Goal: Answer question/provide support: Answer question/provide support

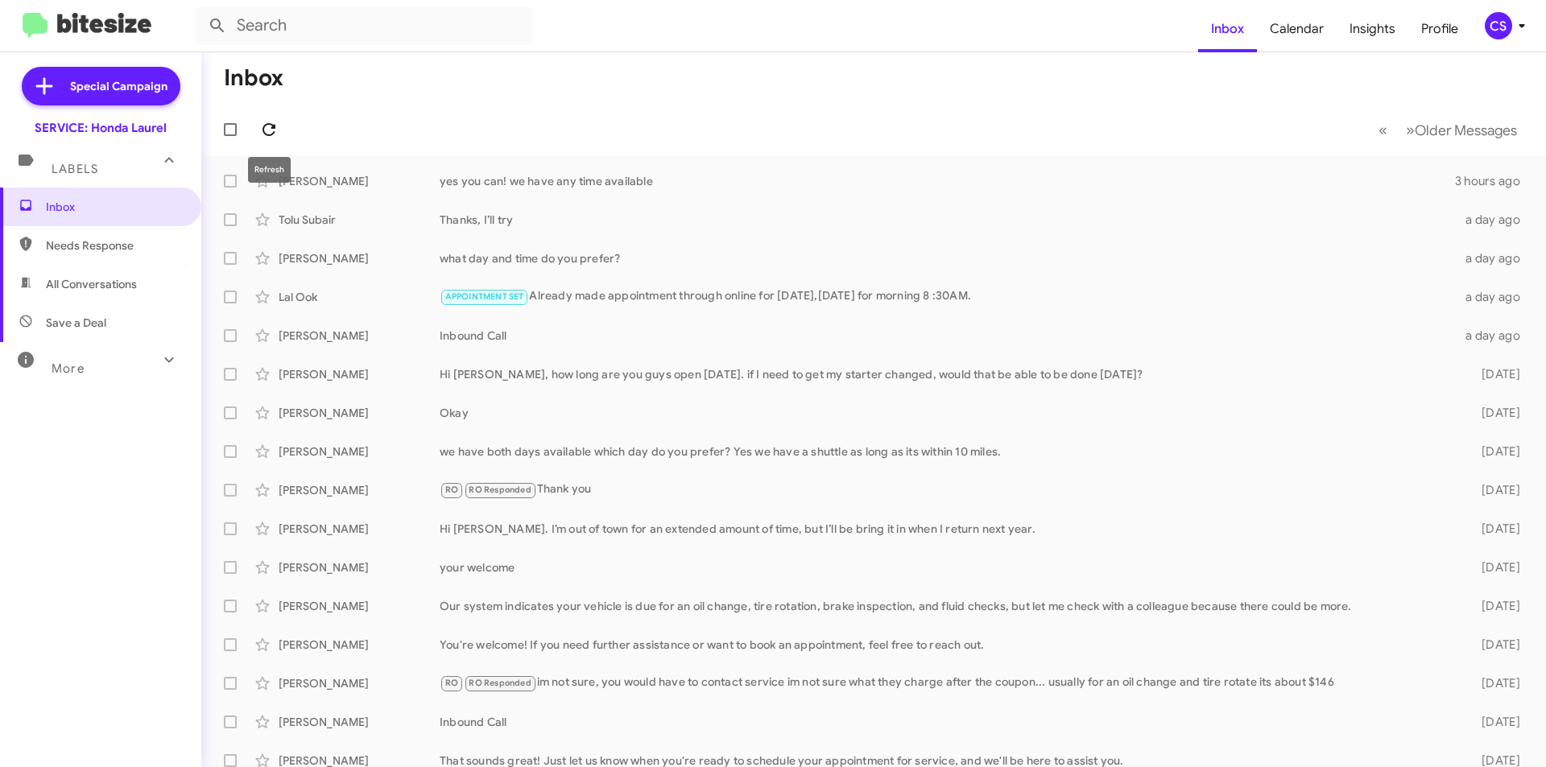
click at [263, 136] on icon at bounding box center [268, 129] width 19 height 19
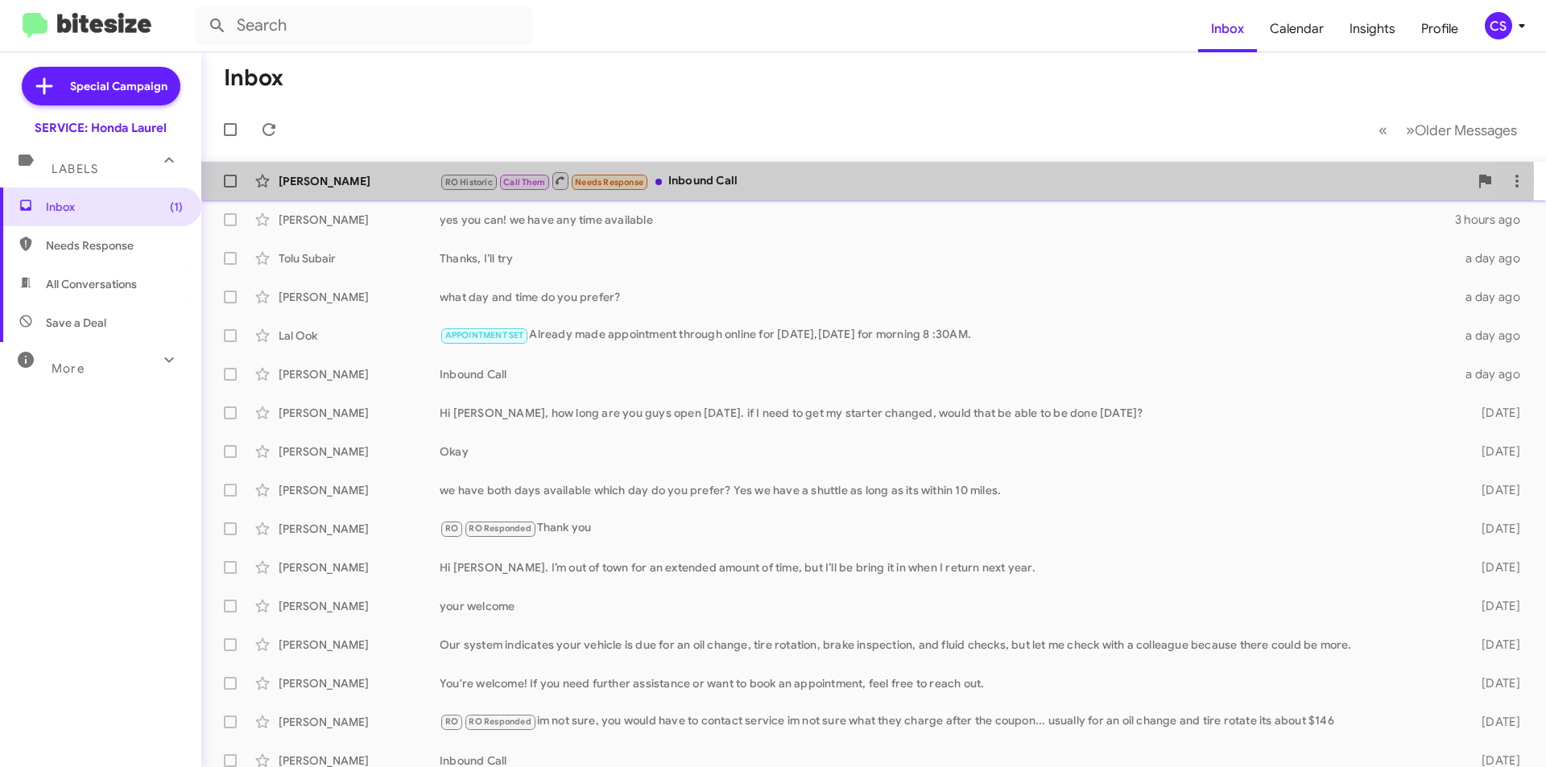
click at [697, 180] on div "RO Historic Call Them Needs Response Inbound Call" at bounding box center [954, 181] width 1029 height 20
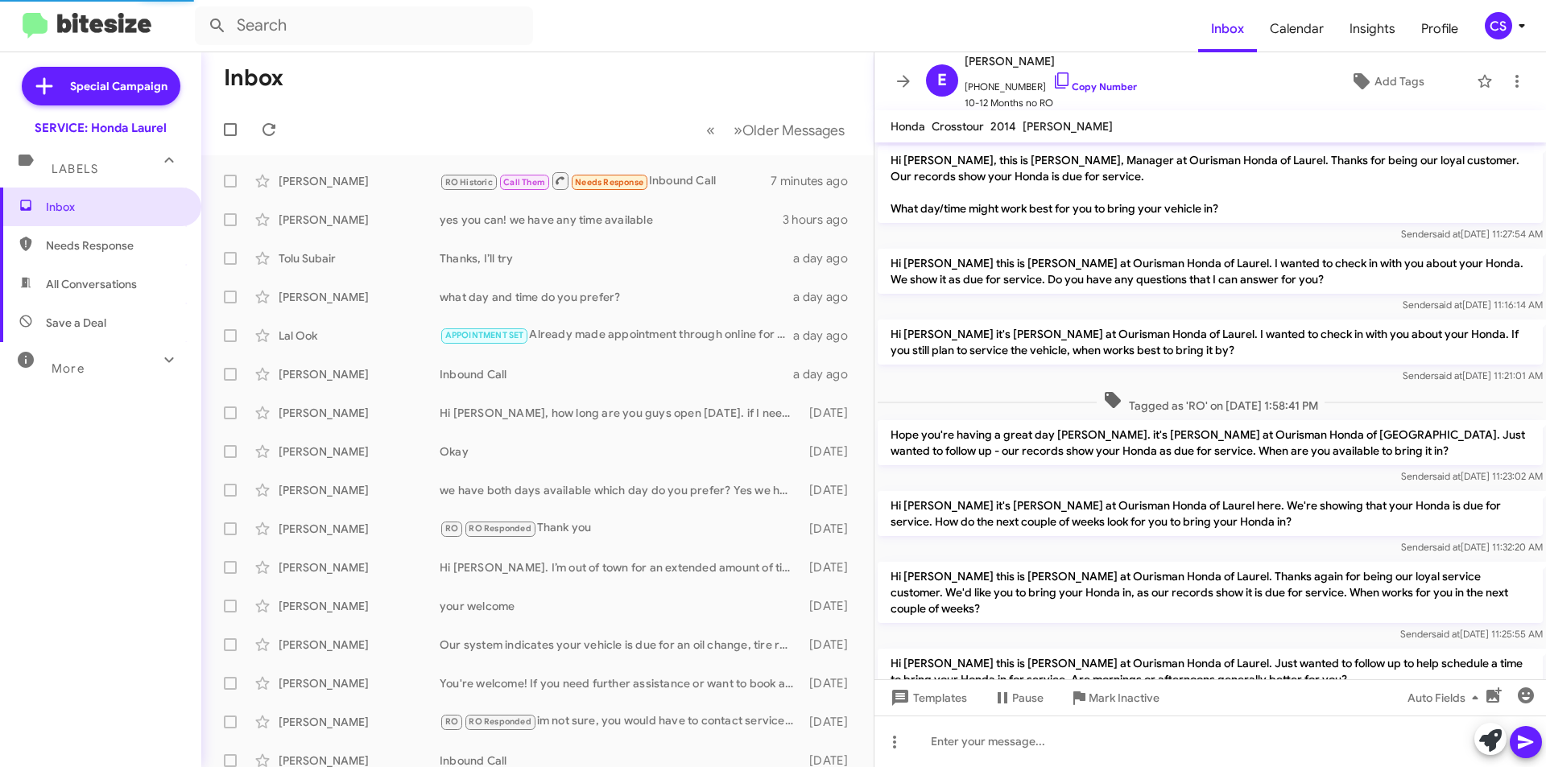
scroll to position [162, 0]
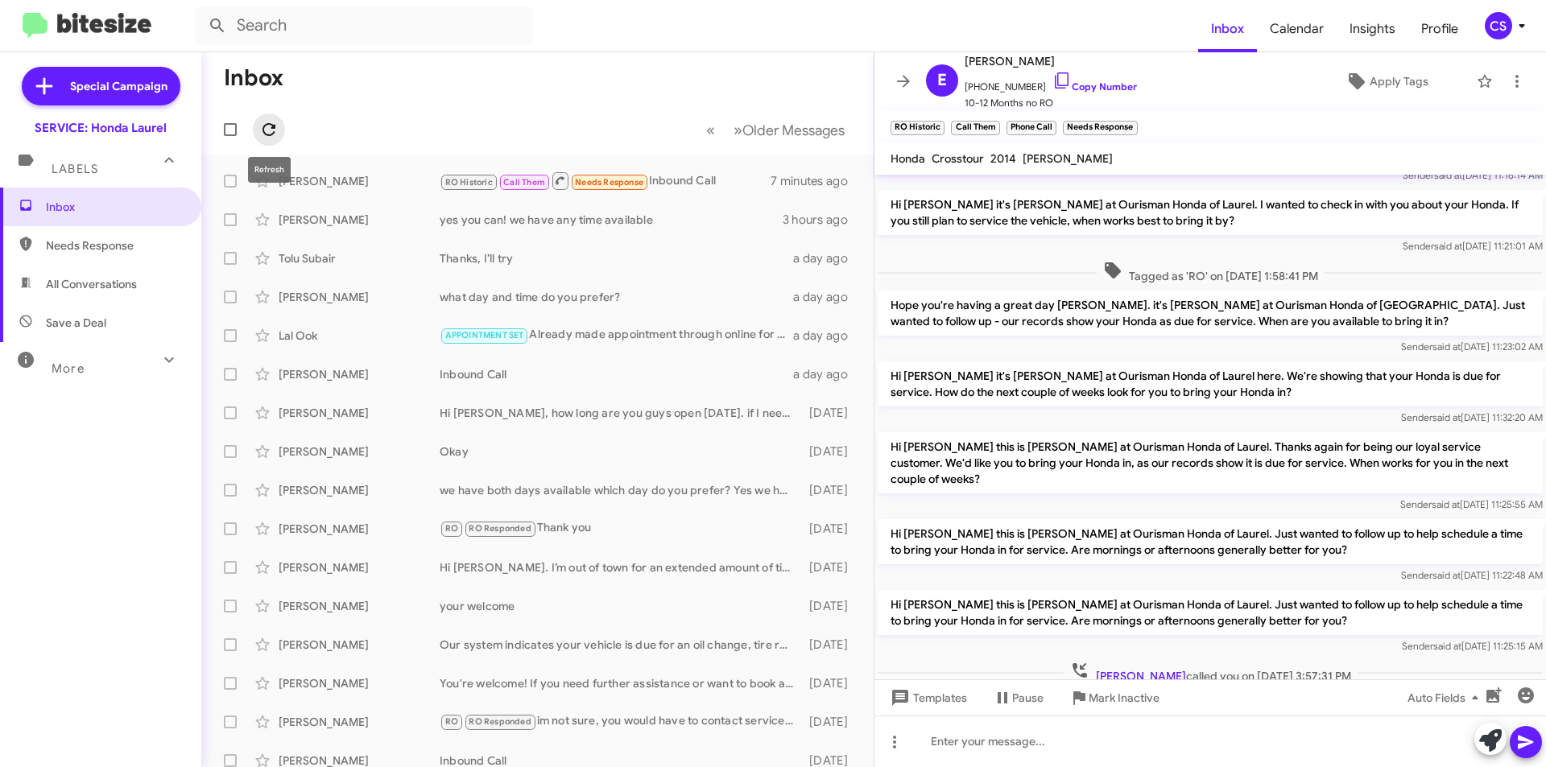
click at [268, 128] on icon at bounding box center [268, 129] width 19 height 19
click at [937, 121] on span "×" at bounding box center [942, 119] width 13 height 19
click at [937, 119] on span "×" at bounding box center [936, 119] width 13 height 19
click at [935, 118] on span "×" at bounding box center [938, 119] width 13 height 19
click at [959, 120] on span "×" at bounding box center [962, 119] width 13 height 19
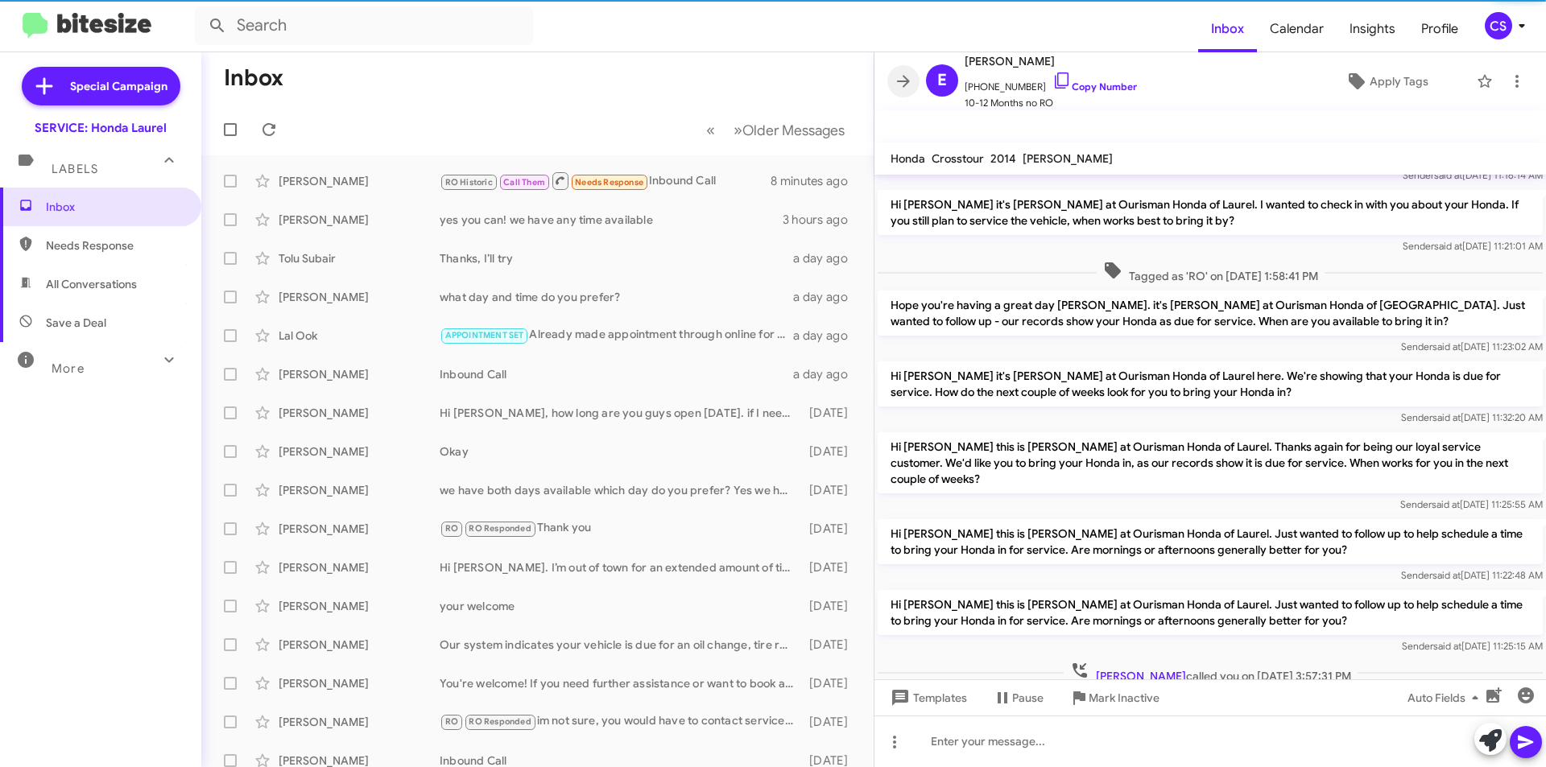
drag, startPoint x: 904, startPoint y: 85, endPoint x: 542, endPoint y: 103, distance: 362.8
click at [895, 87] on icon at bounding box center [903, 81] width 19 height 19
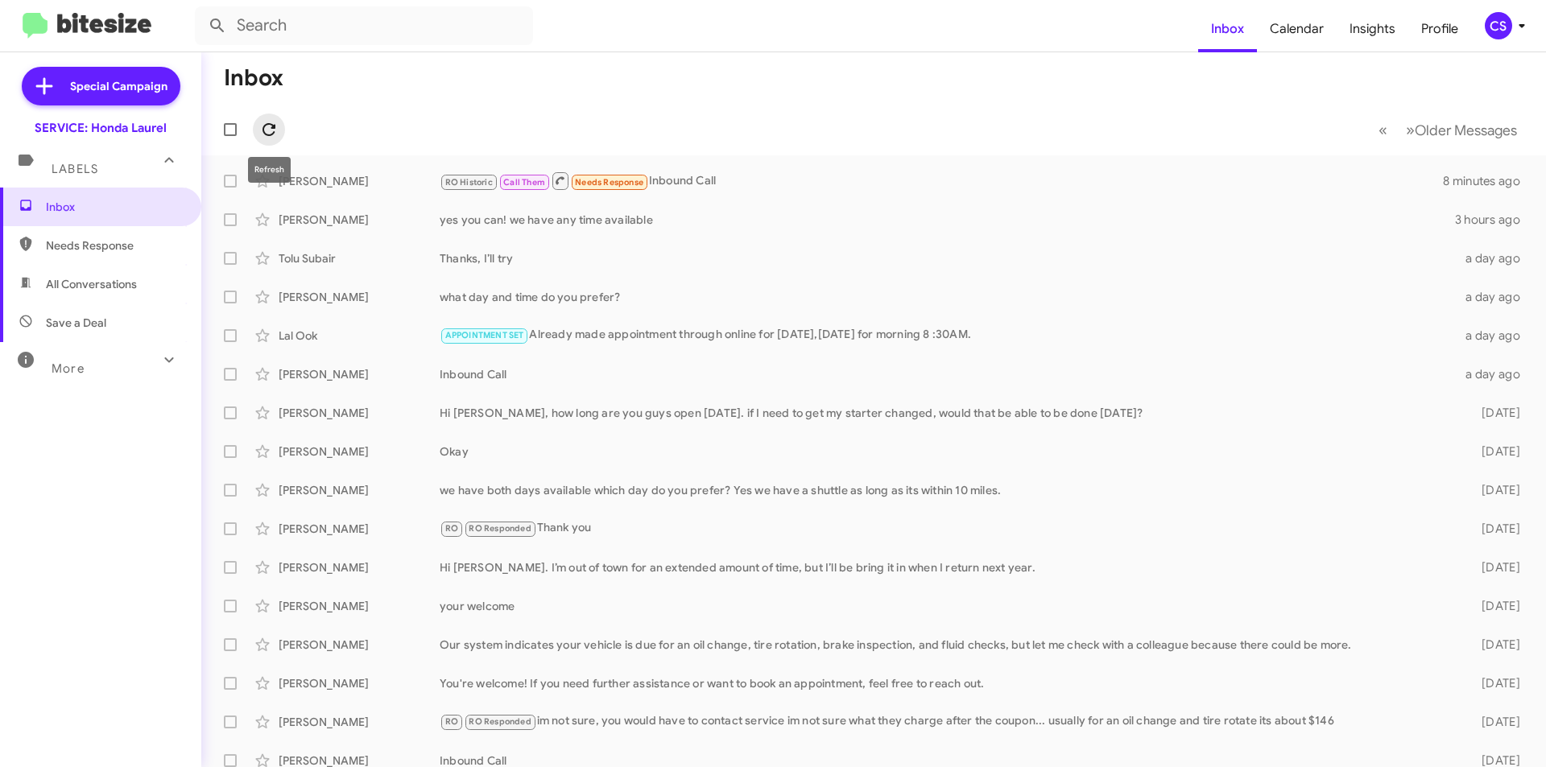
click at [281, 123] on span at bounding box center [269, 129] width 32 height 19
click at [274, 119] on button at bounding box center [269, 130] width 32 height 32
click at [268, 133] on icon at bounding box center [268, 129] width 19 height 19
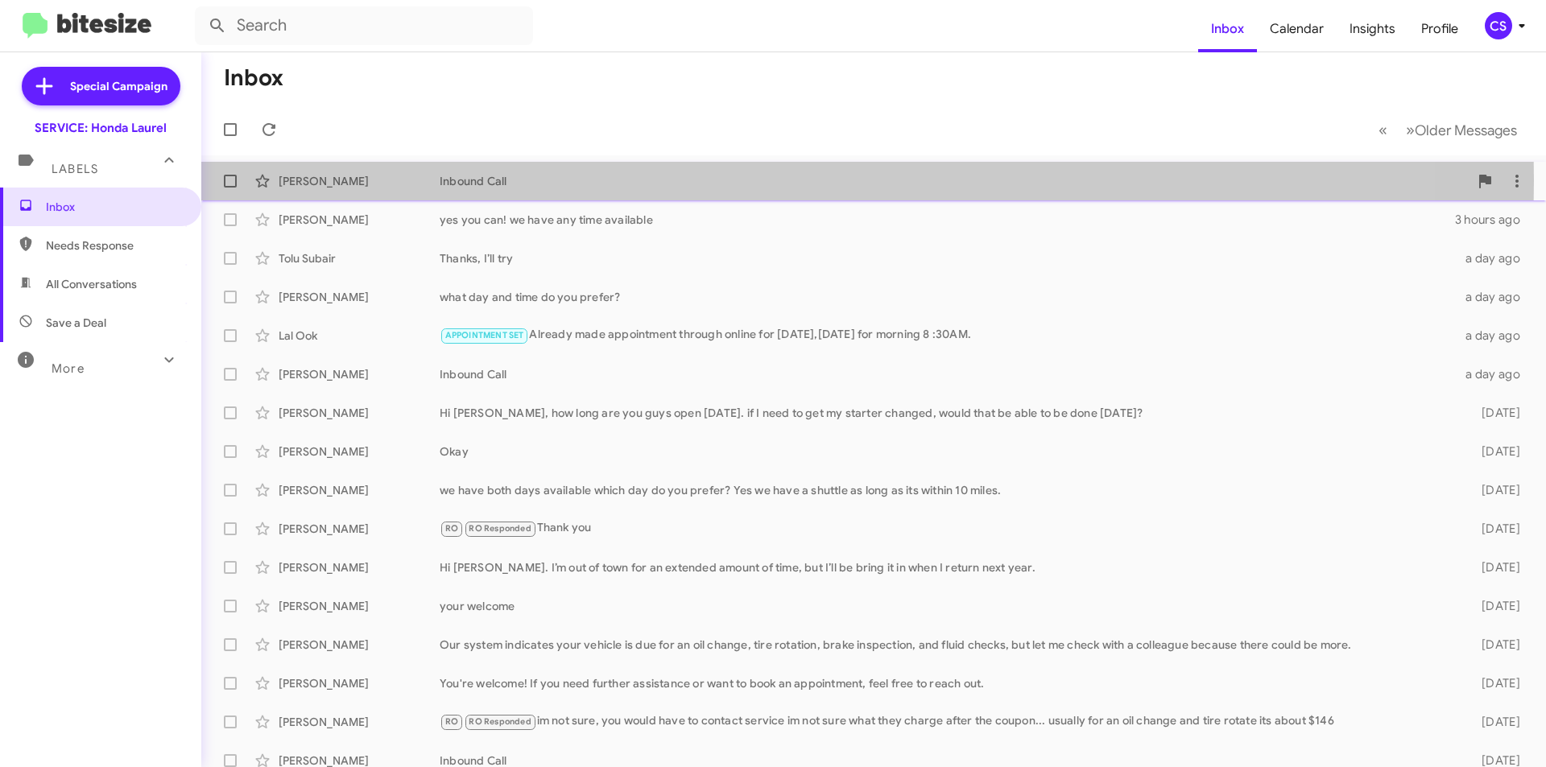
click at [461, 180] on div "Inbound Call" at bounding box center [954, 181] width 1029 height 16
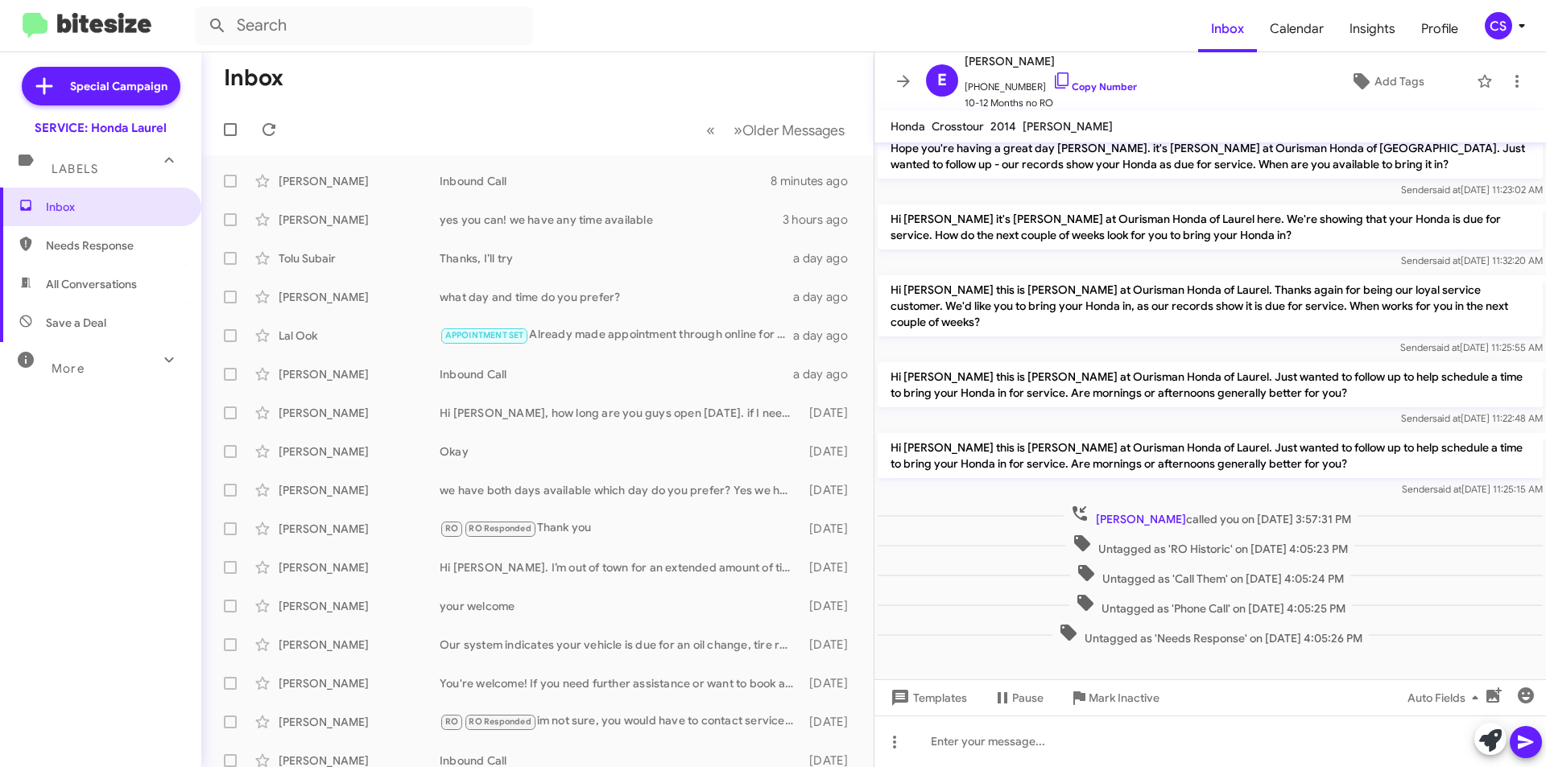
scroll to position [297, 0]
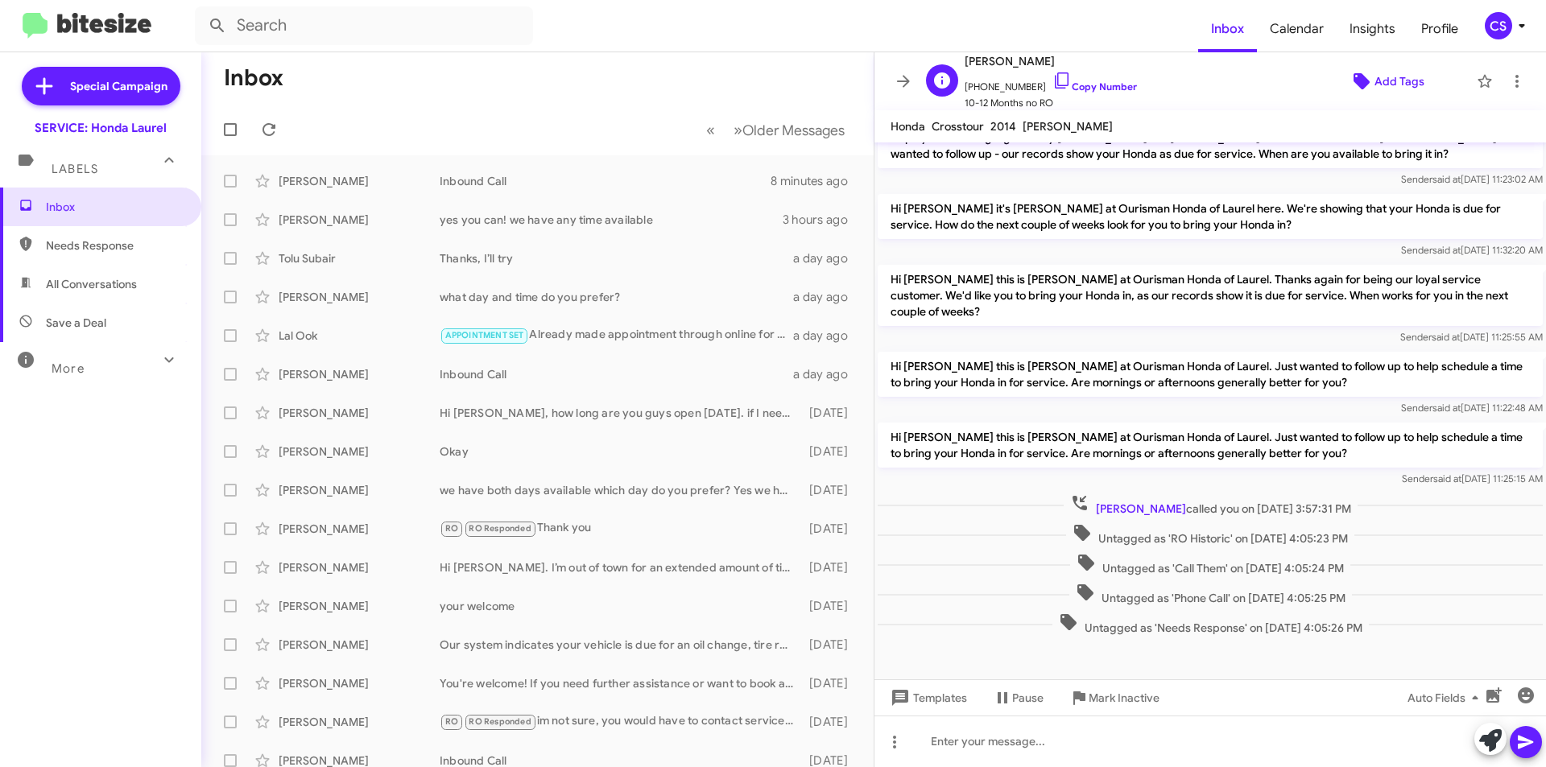
click at [1365, 74] on span "Add Tags" at bounding box center [1386, 81] width 139 height 29
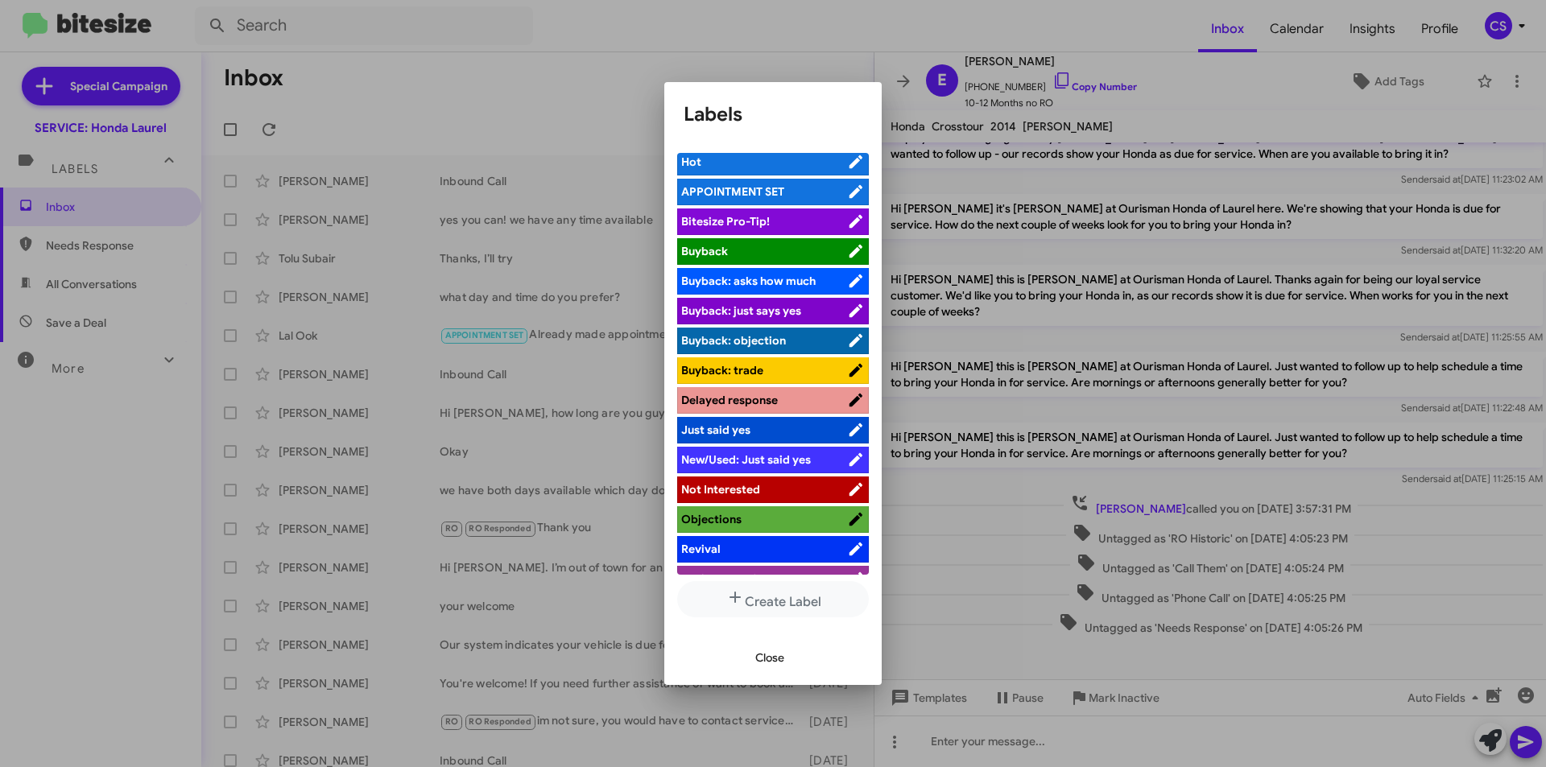
scroll to position [0, 0]
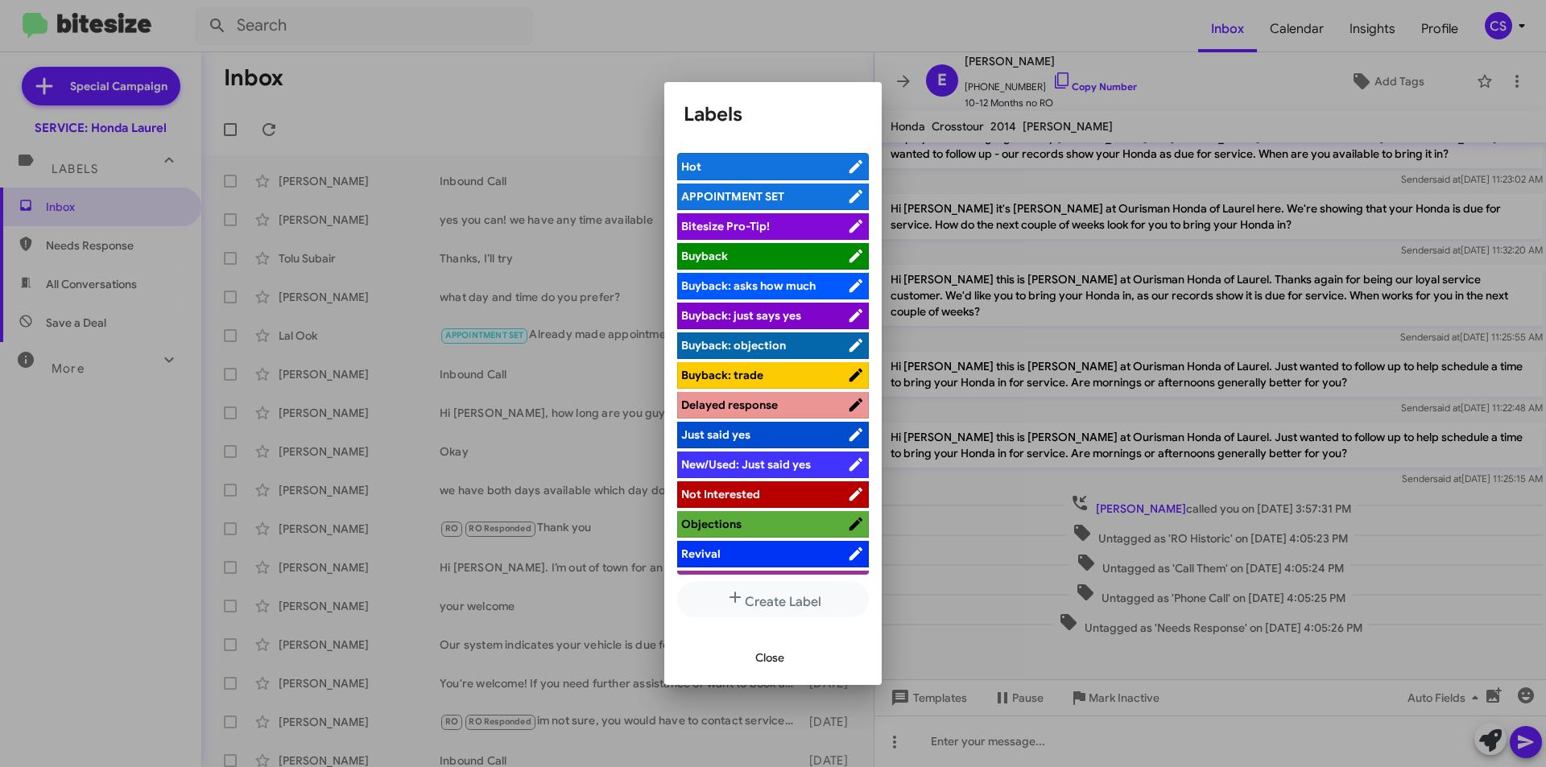
click at [713, 27] on div at bounding box center [773, 383] width 1546 height 767
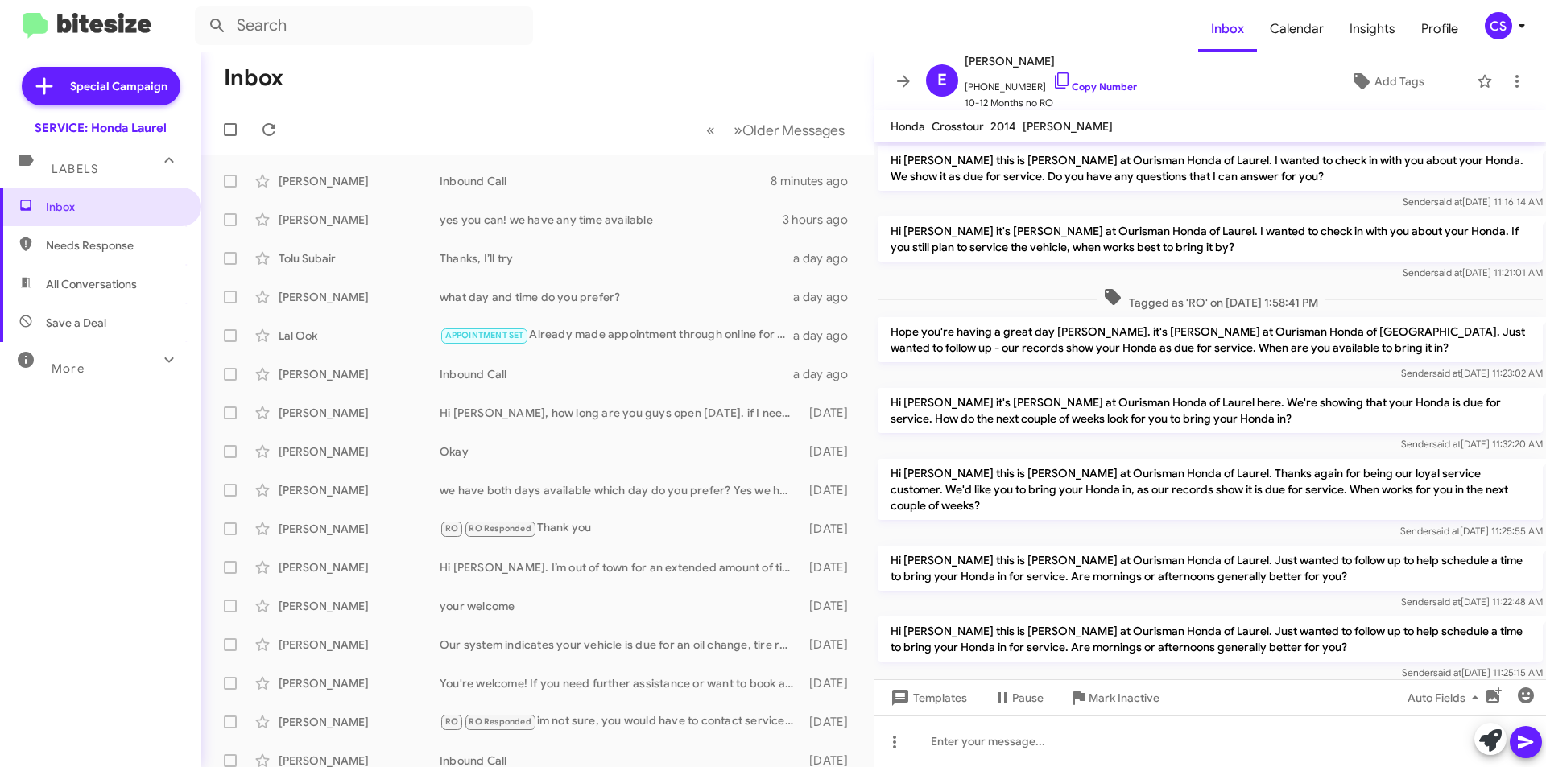
scroll to position [297, 0]
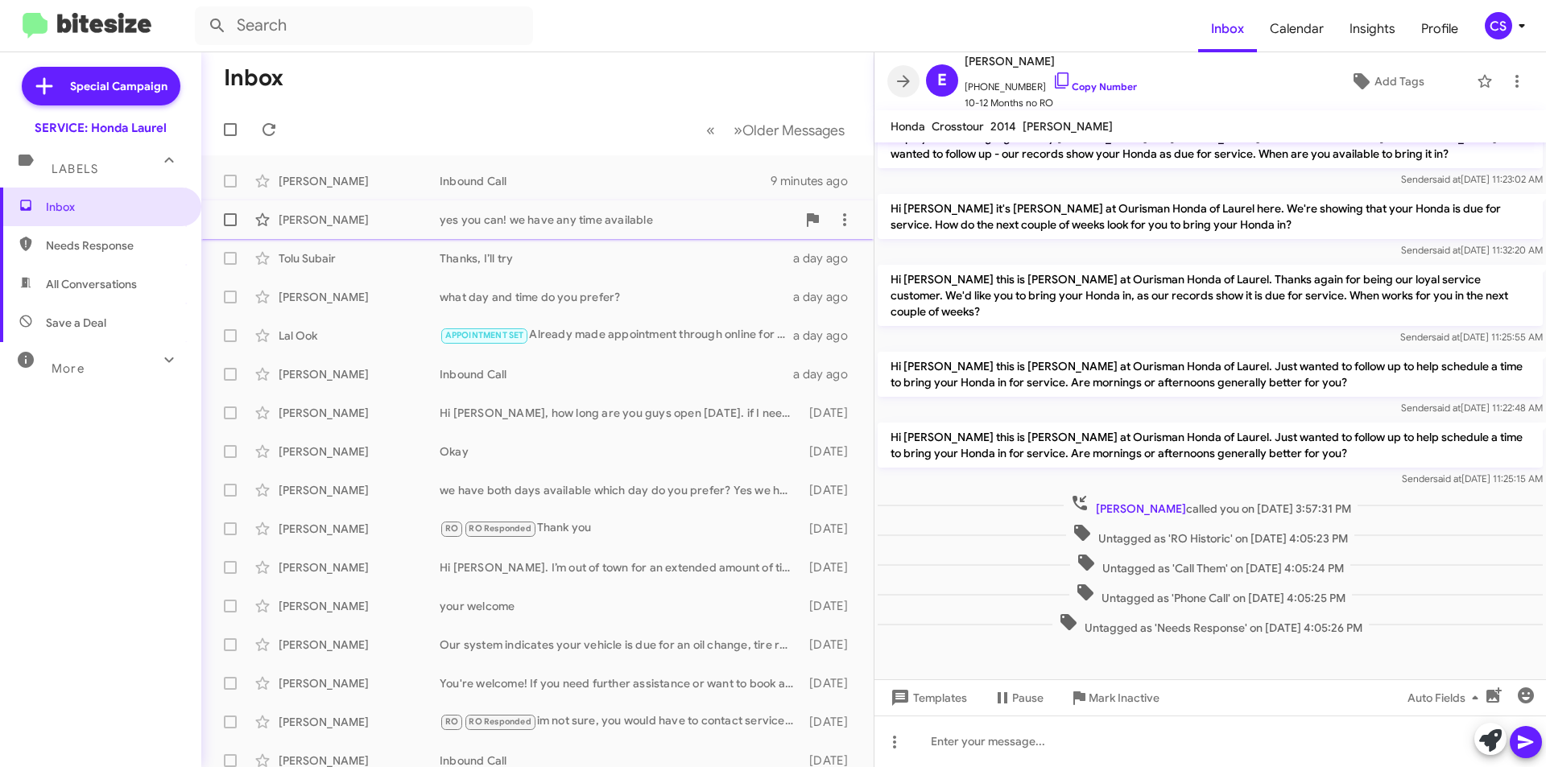
drag, startPoint x: 900, startPoint y: 81, endPoint x: 550, endPoint y: 222, distance: 377.9
click at [901, 79] on icon at bounding box center [903, 81] width 19 height 19
